Goal: Information Seeking & Learning: Learn about a topic

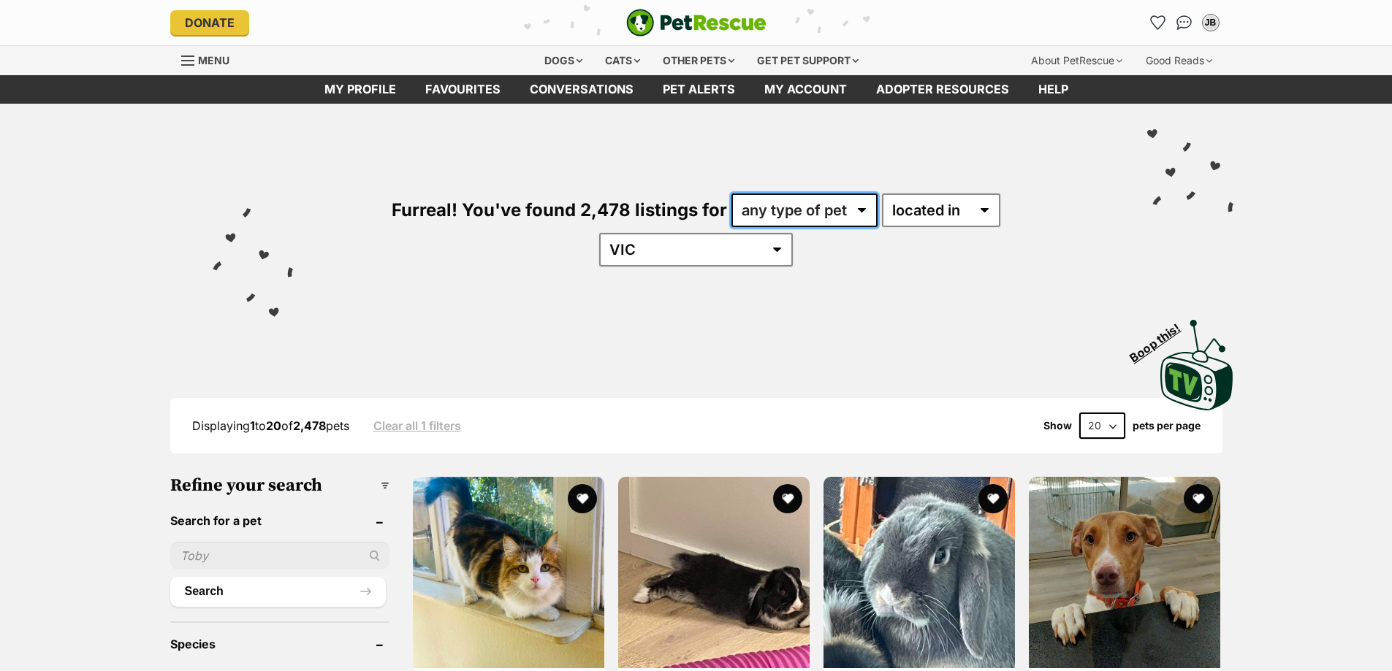
drag, startPoint x: 789, startPoint y: 211, endPoint x: 774, endPoint y: 226, distance: 20.7
click at [788, 210] on select "any type of pet cats dogs other pets" at bounding box center [804, 211] width 146 height 34
select select "Cats"
click at [731, 194] on select "any type of pet cats dogs other pets" at bounding box center [804, 211] width 146 height 34
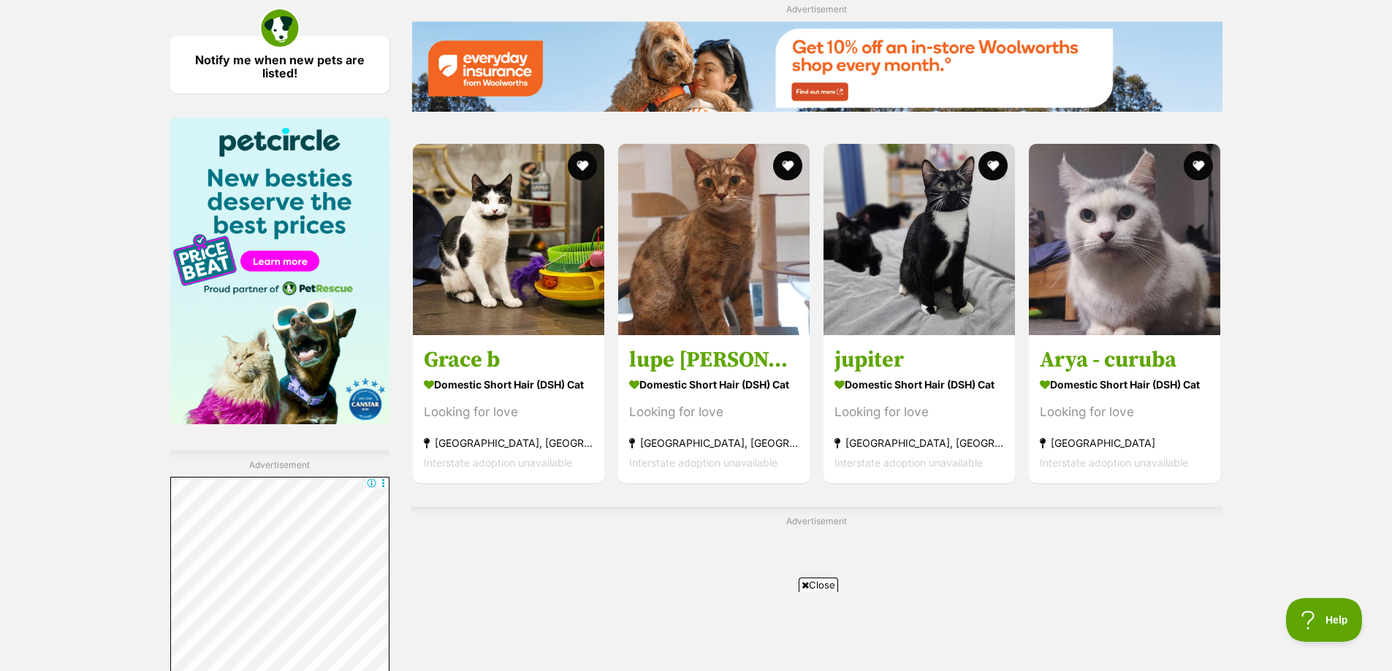
scroll to position [2192, 0]
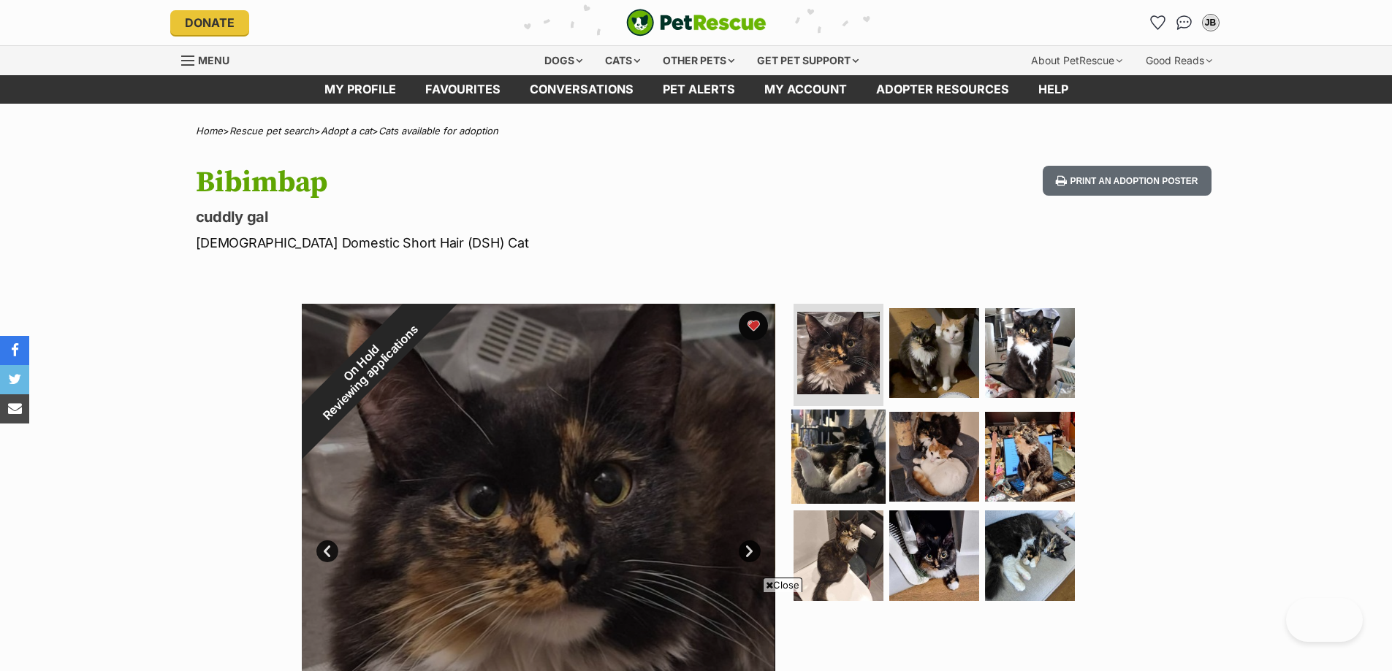
scroll to position [219, 0]
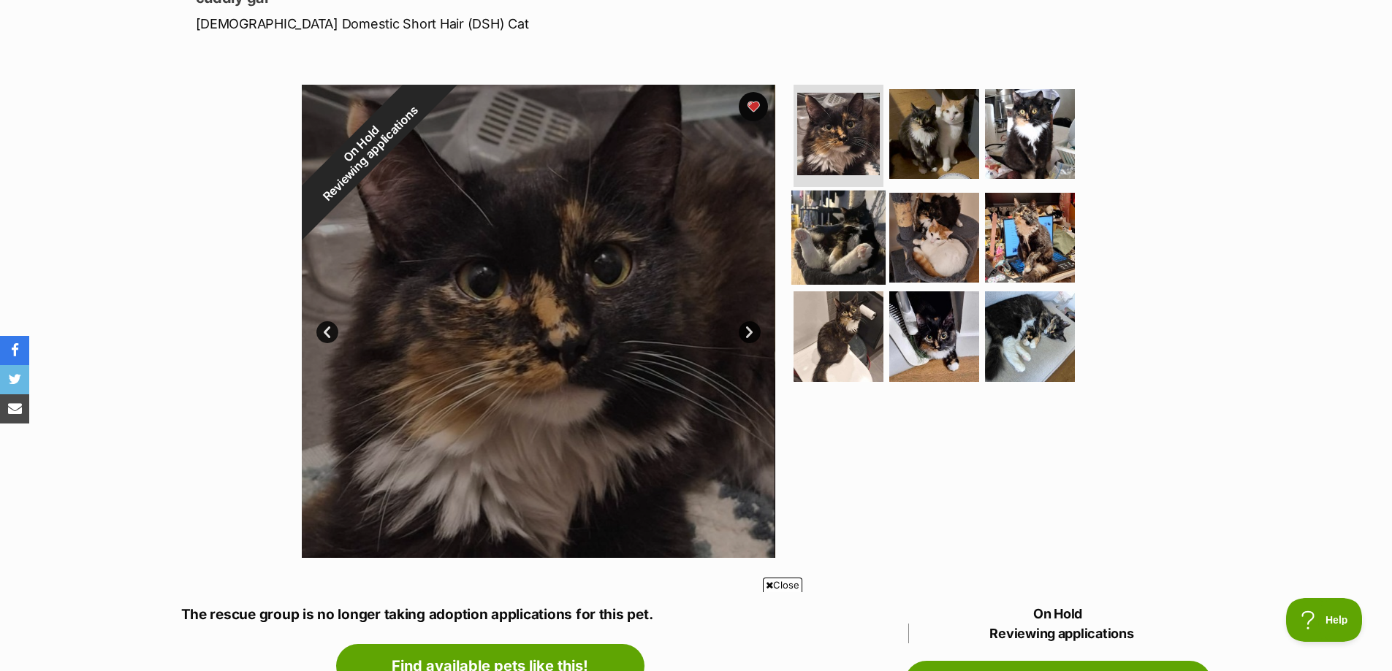
click at [847, 255] on img at bounding box center [838, 237] width 94 height 94
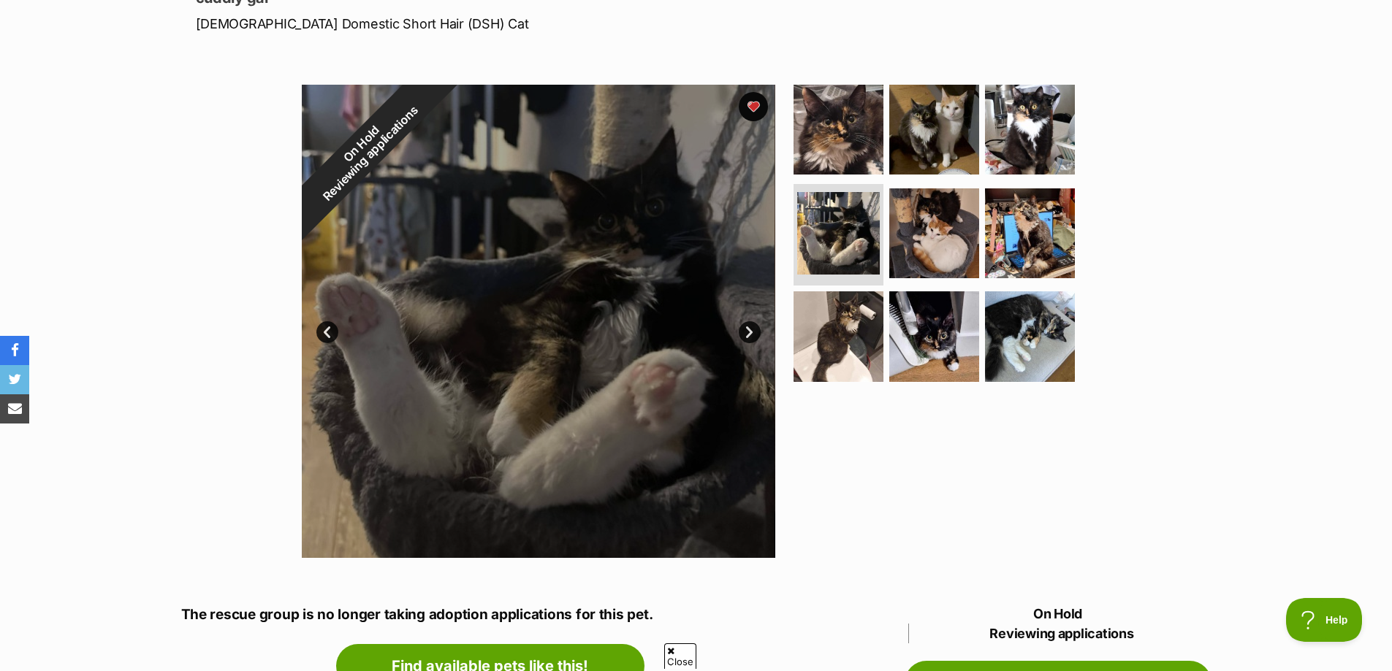
scroll to position [0, 0]
click at [946, 134] on img at bounding box center [934, 130] width 94 height 94
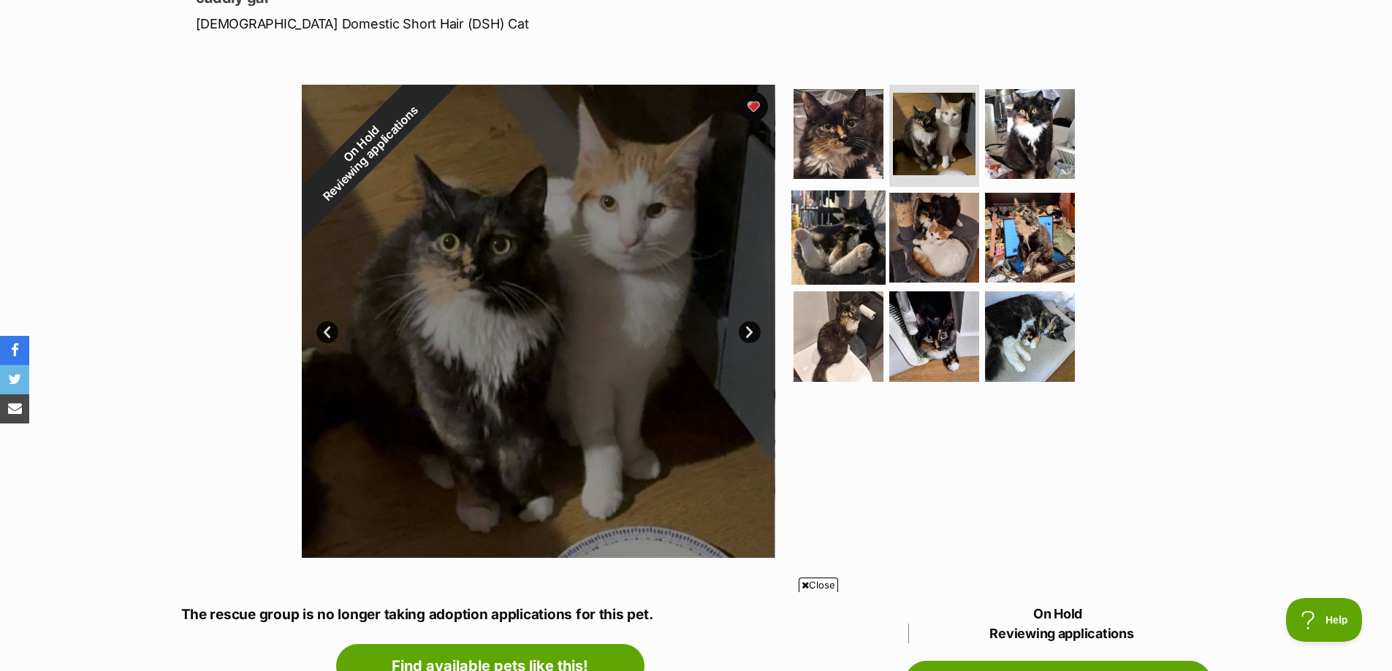
click at [859, 208] on img at bounding box center [838, 237] width 94 height 94
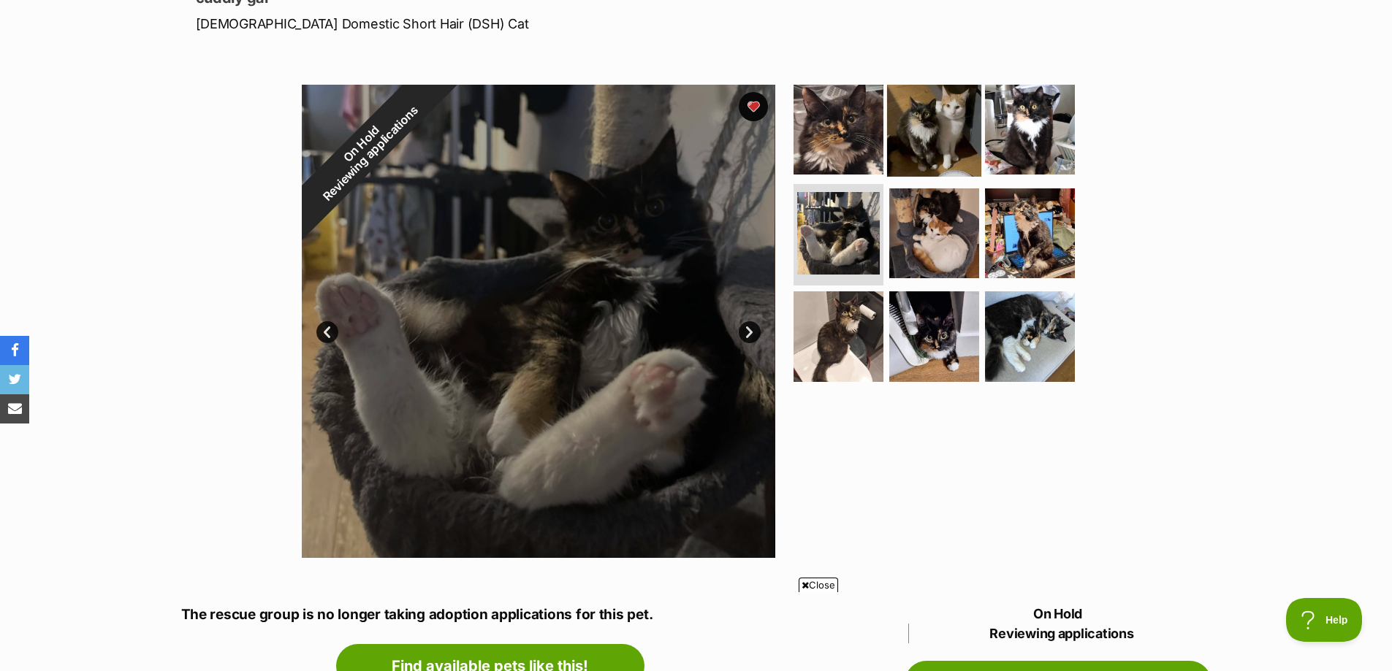
click at [945, 144] on img at bounding box center [934, 130] width 94 height 94
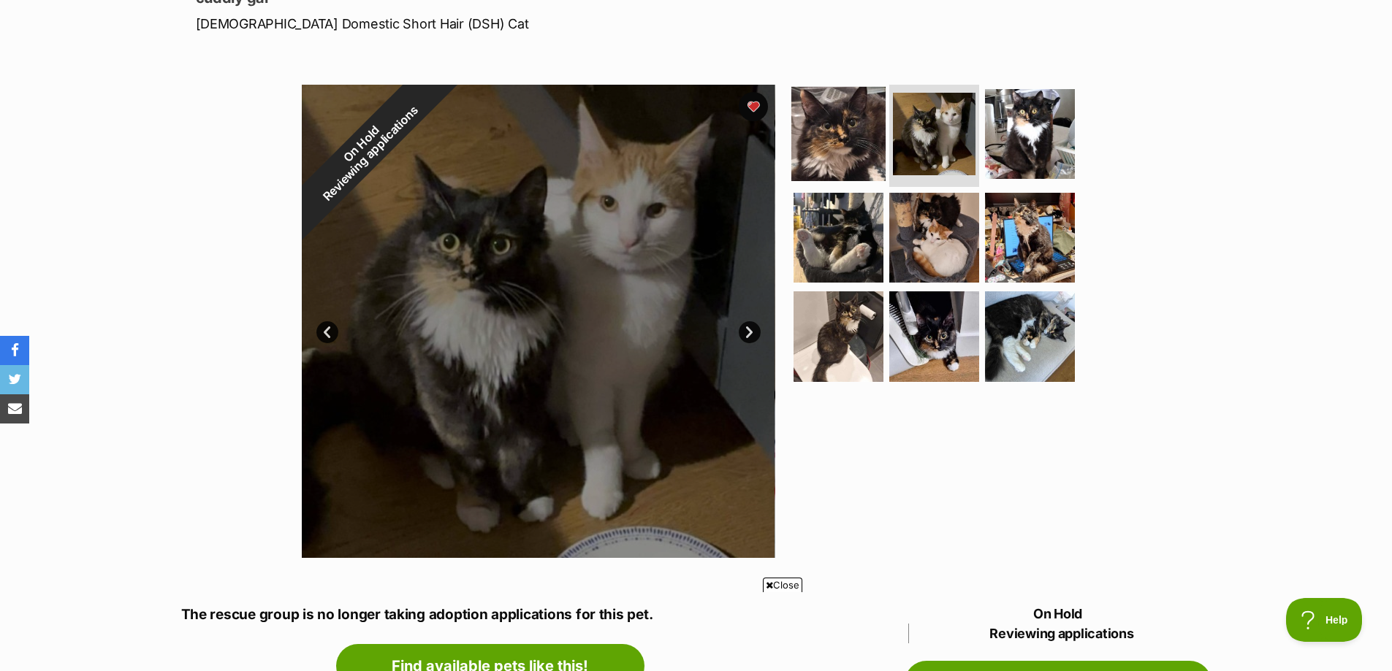
click at [857, 139] on img at bounding box center [838, 134] width 94 height 94
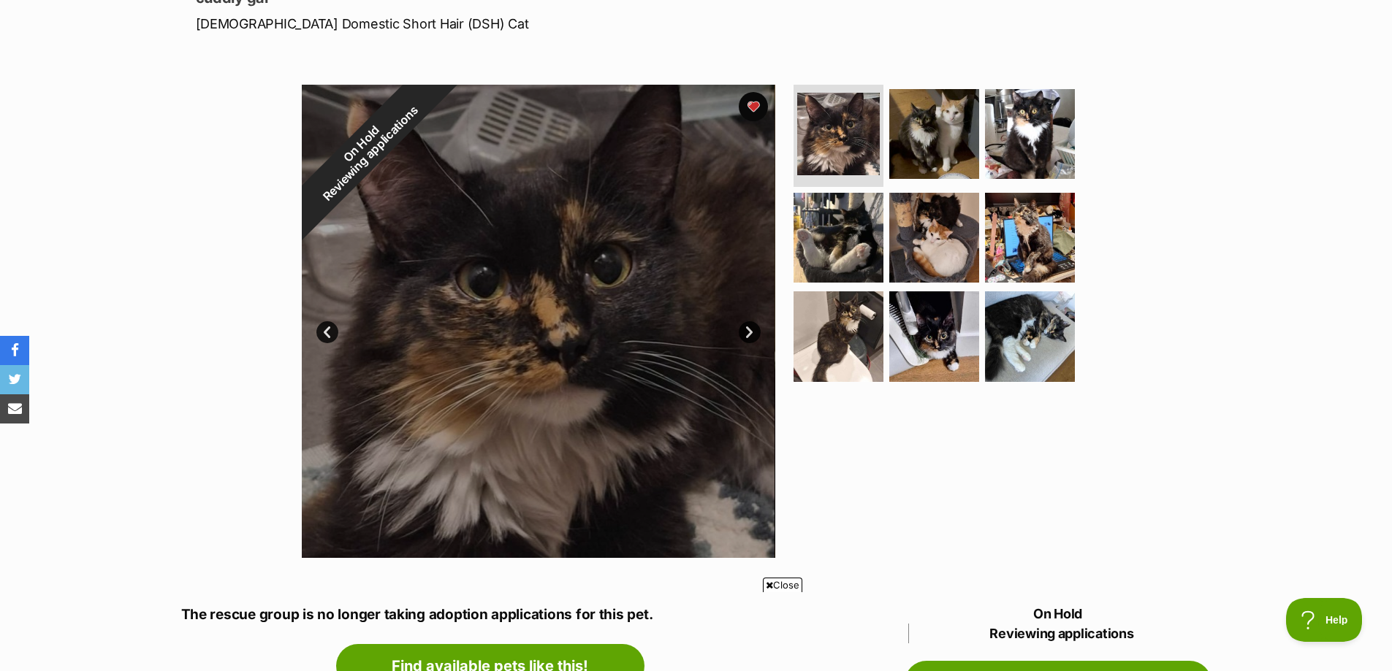
drag, startPoint x: 850, startPoint y: 130, endPoint x: 1176, endPoint y: 137, distance: 326.7
click at [1176, 137] on div "On Hold Reviewing applications 1 of 9 images 1 of 9 images 1 of 9 images 1 of 9…" at bounding box center [696, 310] width 1392 height 495
